Goal: Task Accomplishment & Management: Complete application form

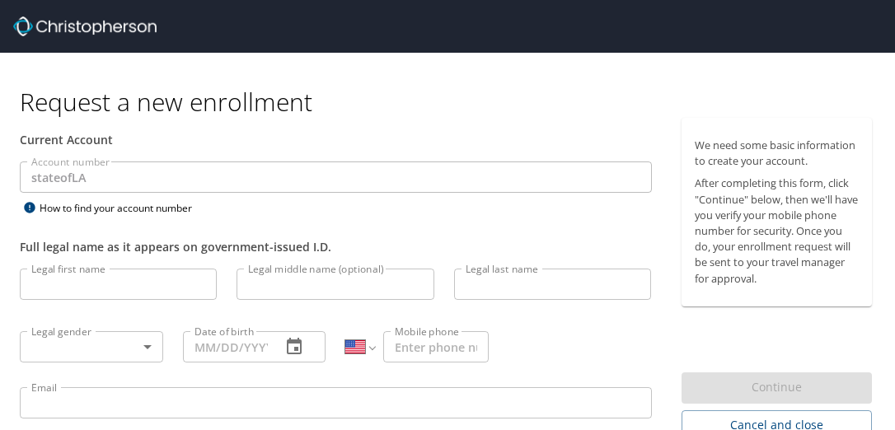
select select "US"
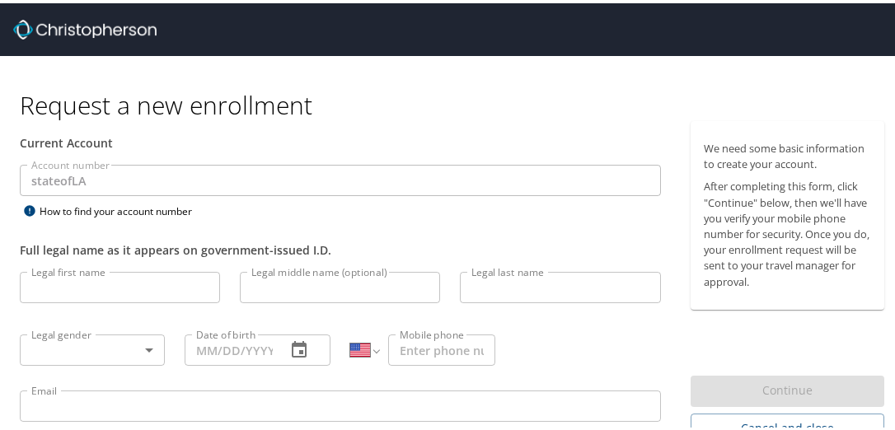
scroll to position [49, 0]
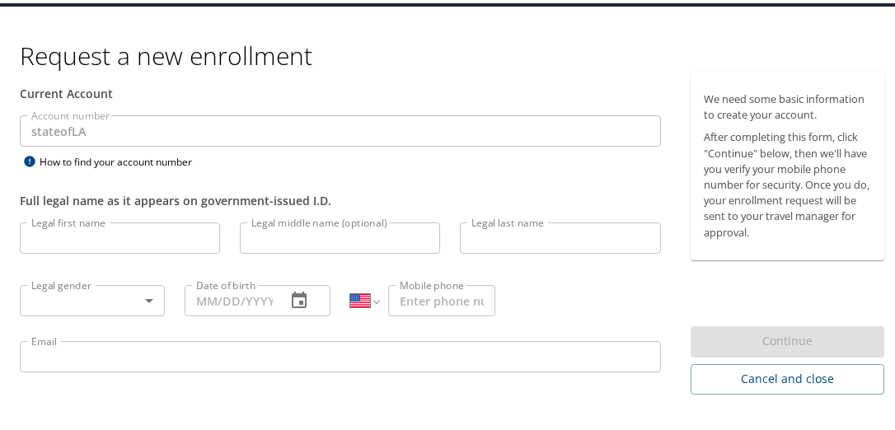
click at [84, 237] on input "Legal first name" at bounding box center [120, 234] width 200 height 31
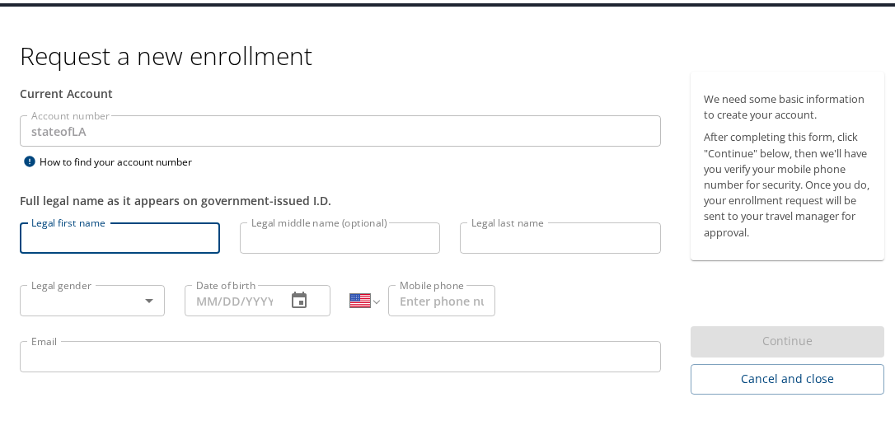
type input "Bonny"
type input "[PERSON_NAME]"
type input "[PHONE_NUMBER]"
click at [272, 239] on input "Legal middle name (optional)" at bounding box center [340, 234] width 200 height 31
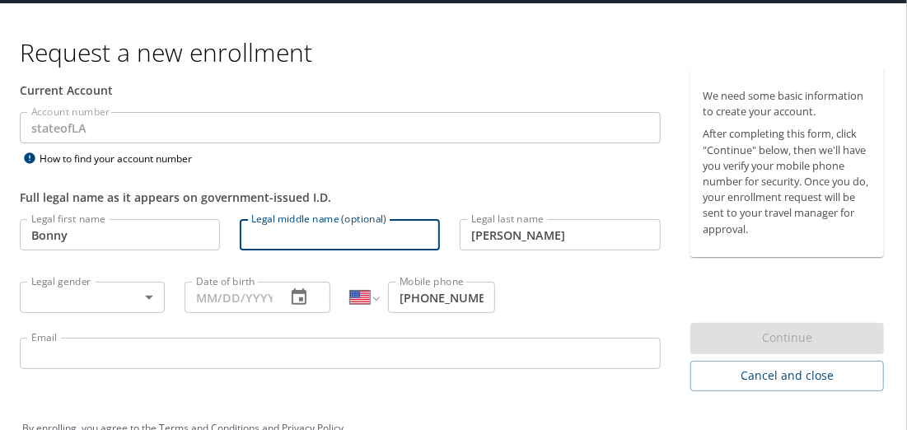
click at [114, 296] on body "Request a new enrollment Current Account Account number stateofLA Account numbe…" at bounding box center [453, 166] width 907 height 430
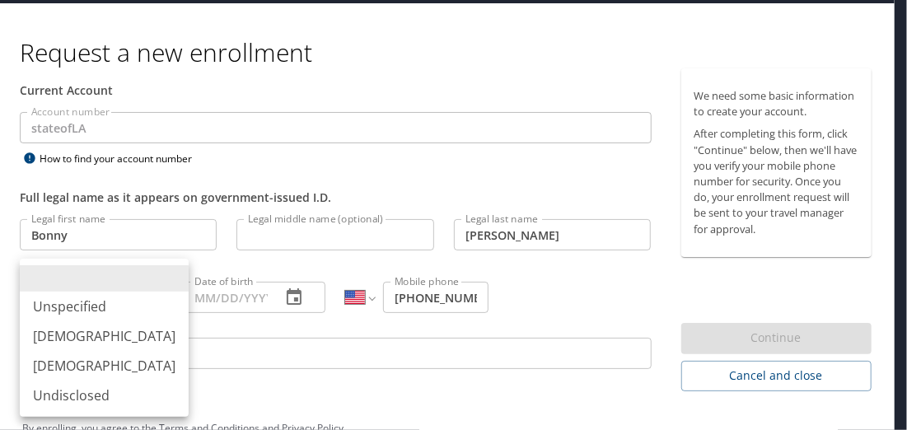
click at [97, 367] on li "[DEMOGRAPHIC_DATA]" at bounding box center [104, 366] width 169 height 30
type input "[DEMOGRAPHIC_DATA]"
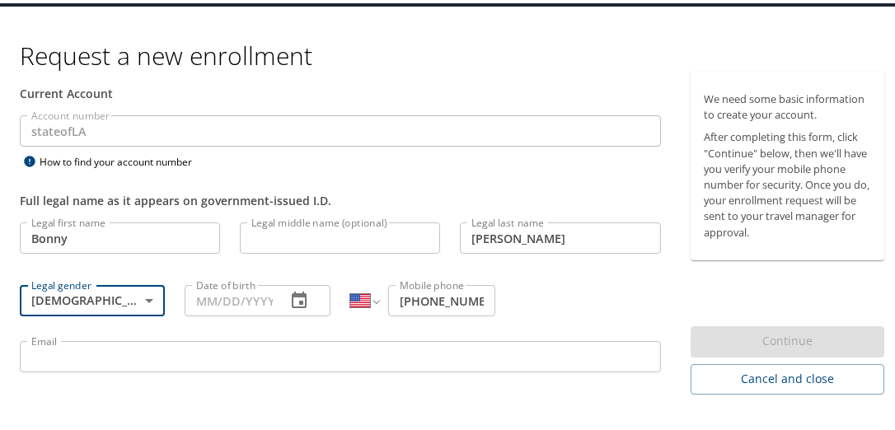
click at [233, 289] on input "Date of birth" at bounding box center [228, 297] width 87 height 31
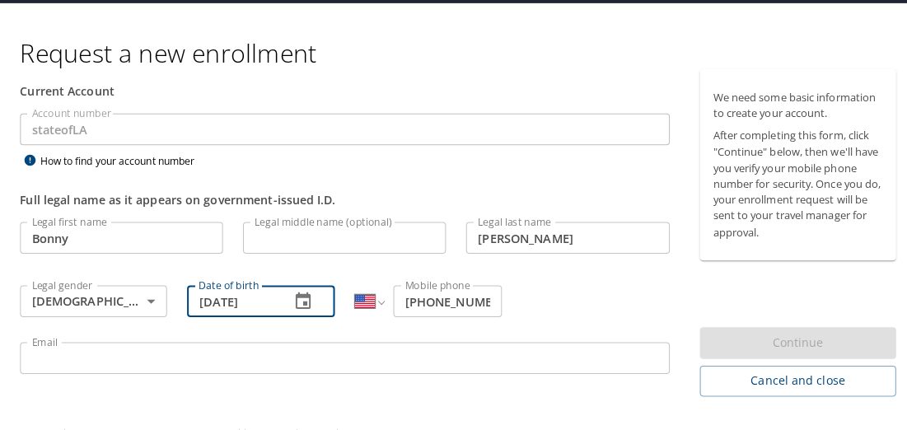
scroll to position [56, 0]
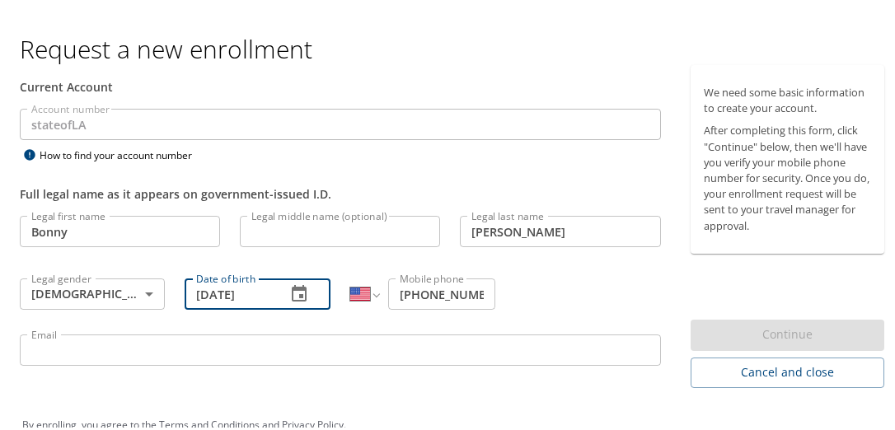
type input "[DATE]"
click at [157, 344] on input "Email" at bounding box center [340, 346] width 641 height 31
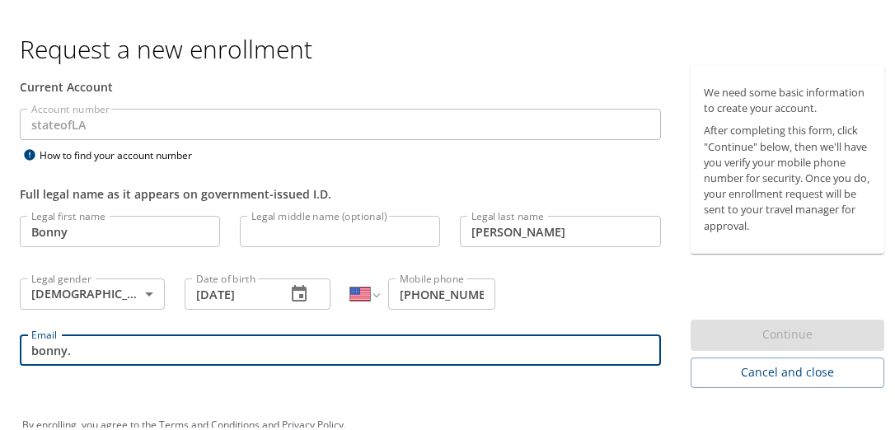
type input "[EMAIL_ADDRESS][PERSON_NAME][DOMAIN_NAME]"
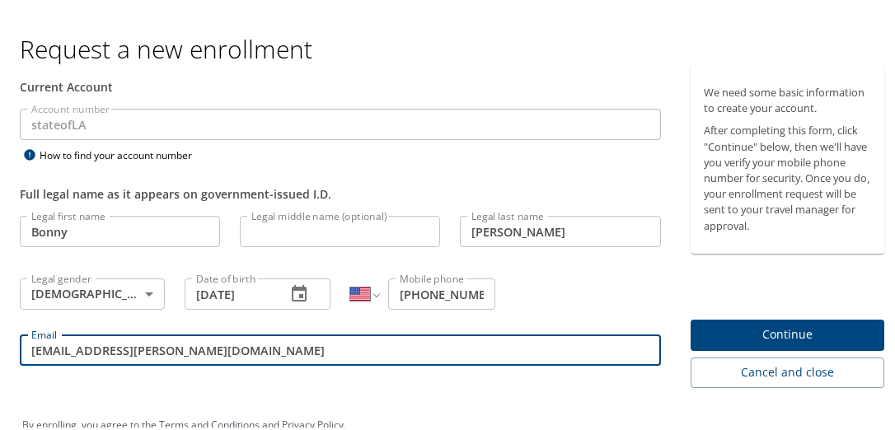
click at [780, 329] on span "Continue" at bounding box center [787, 331] width 167 height 21
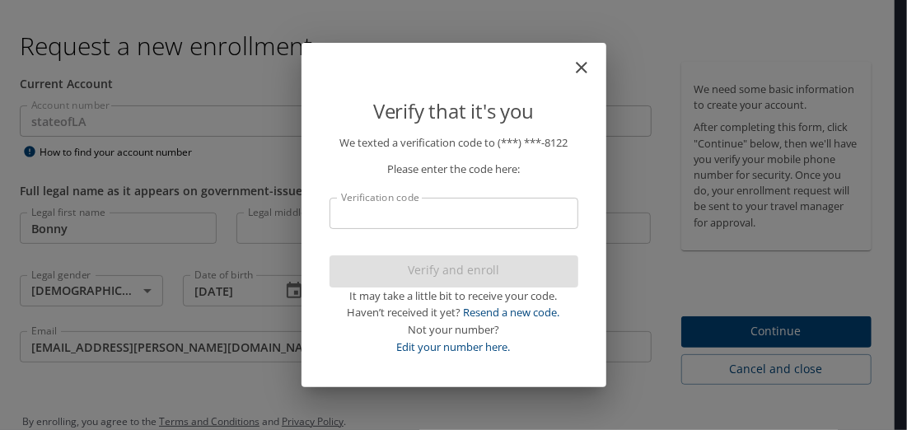
click at [433, 222] on input "Verification code" at bounding box center [454, 213] width 249 height 31
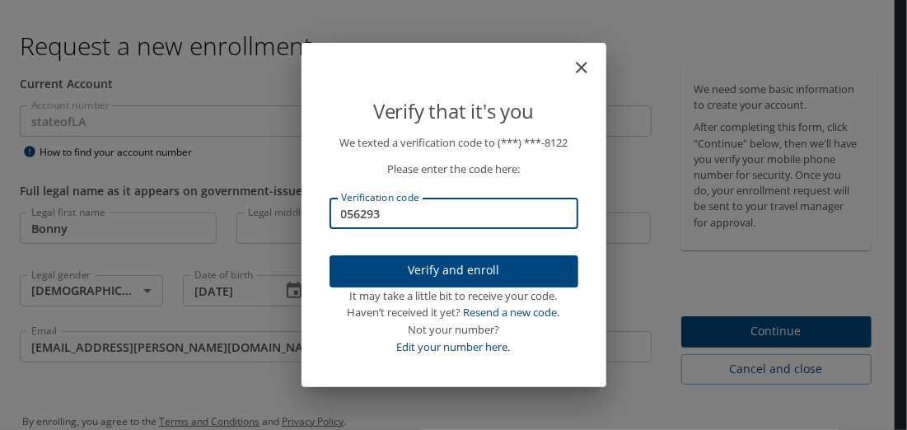
type input "056293"
click at [437, 269] on span "Verify and enroll" at bounding box center [454, 270] width 222 height 21
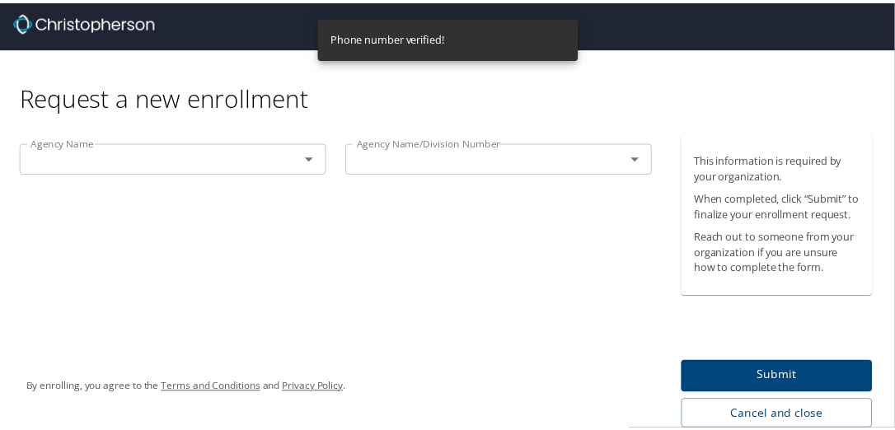
scroll to position [20, 0]
